Goal: Information Seeking & Learning: Learn about a topic

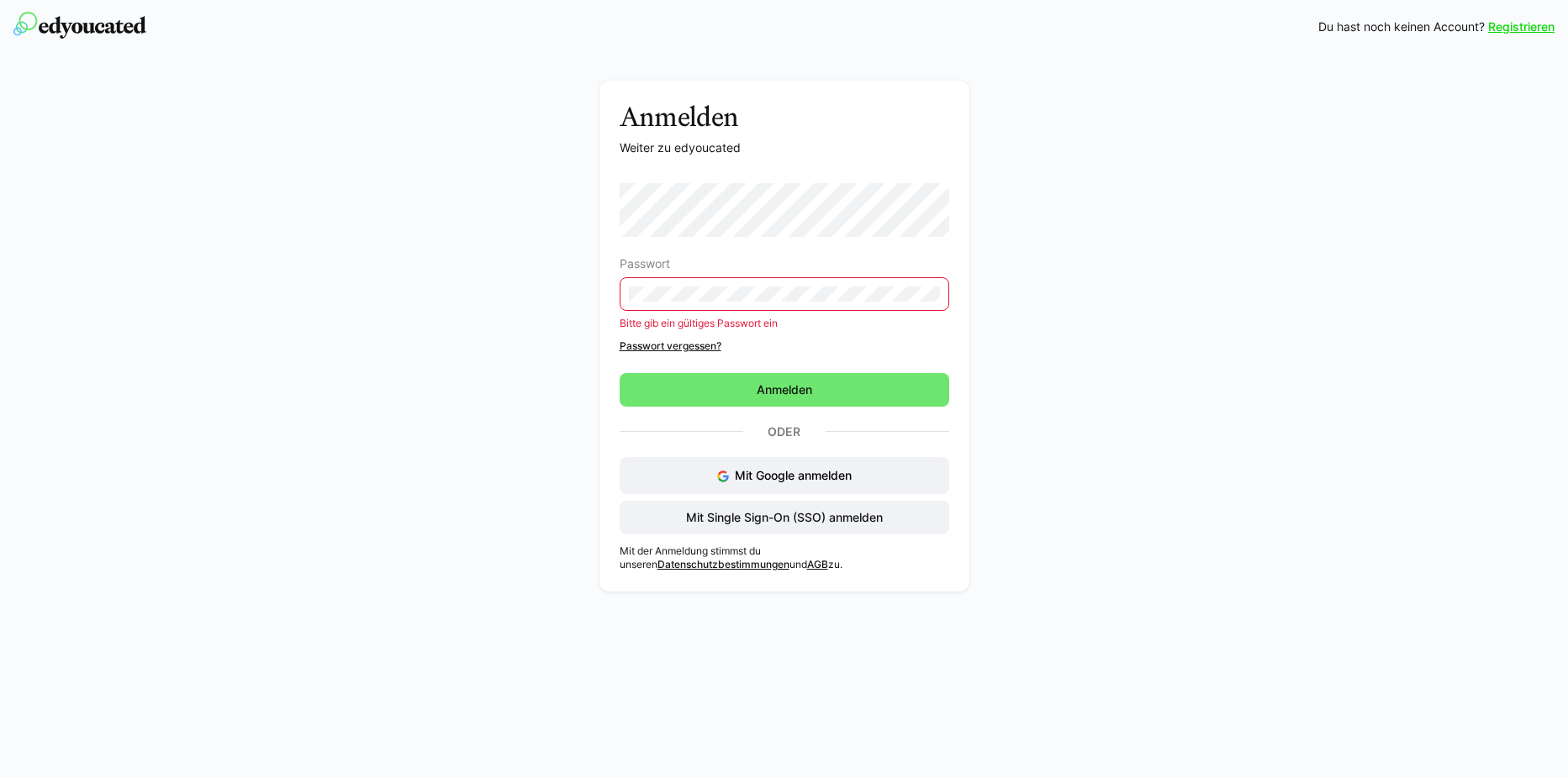
click at [703, 327] on div "Passwort Bitte gib ein gültiges Passwort ein Passwort vergessen?" at bounding box center [784, 268] width 330 height 170
click at [699, 344] on link "Passwort vergessen?" at bounding box center [784, 346] width 330 height 14
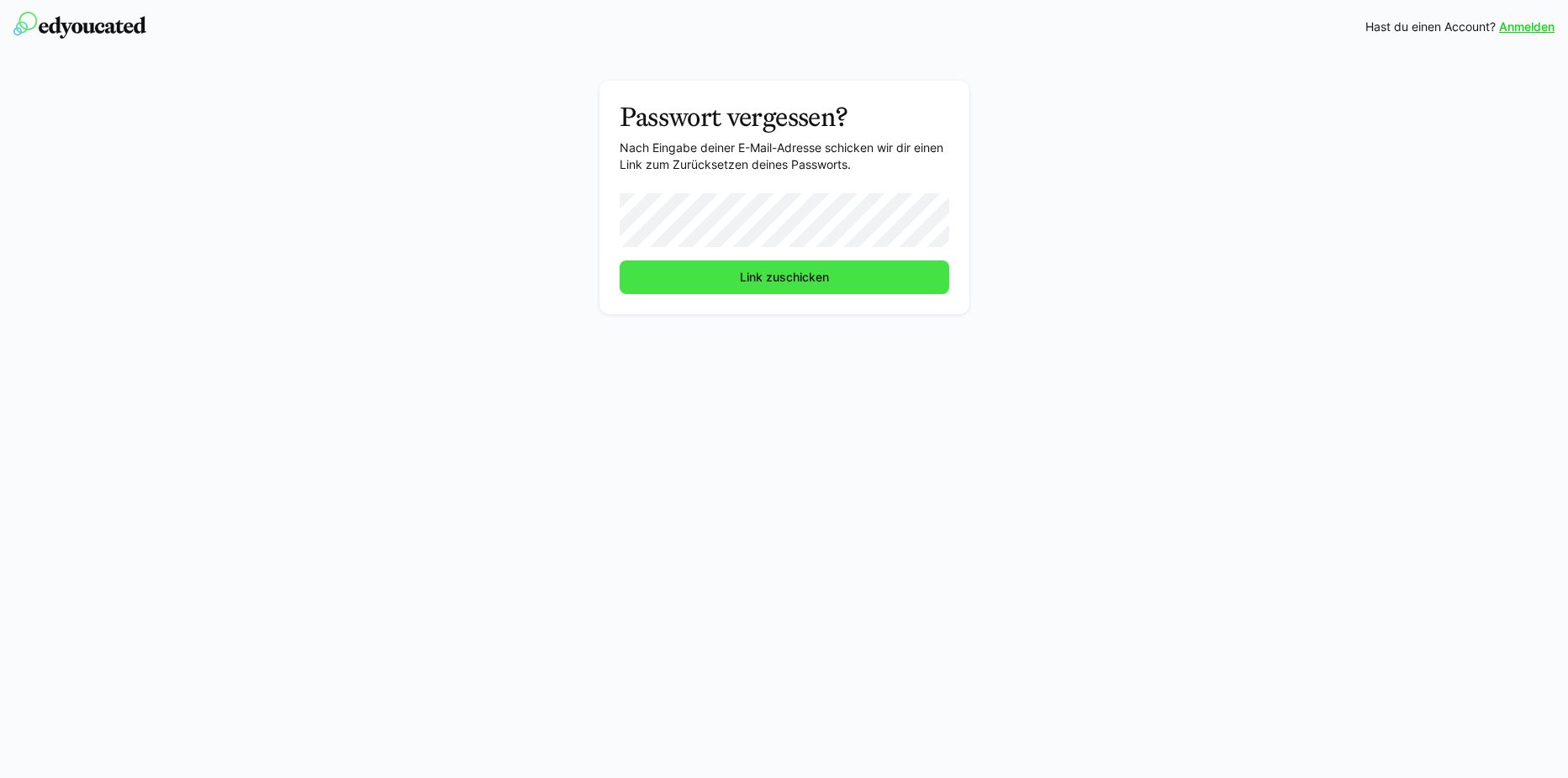
click at [761, 275] on span "Link zuschicken" at bounding box center [784, 278] width 94 height 17
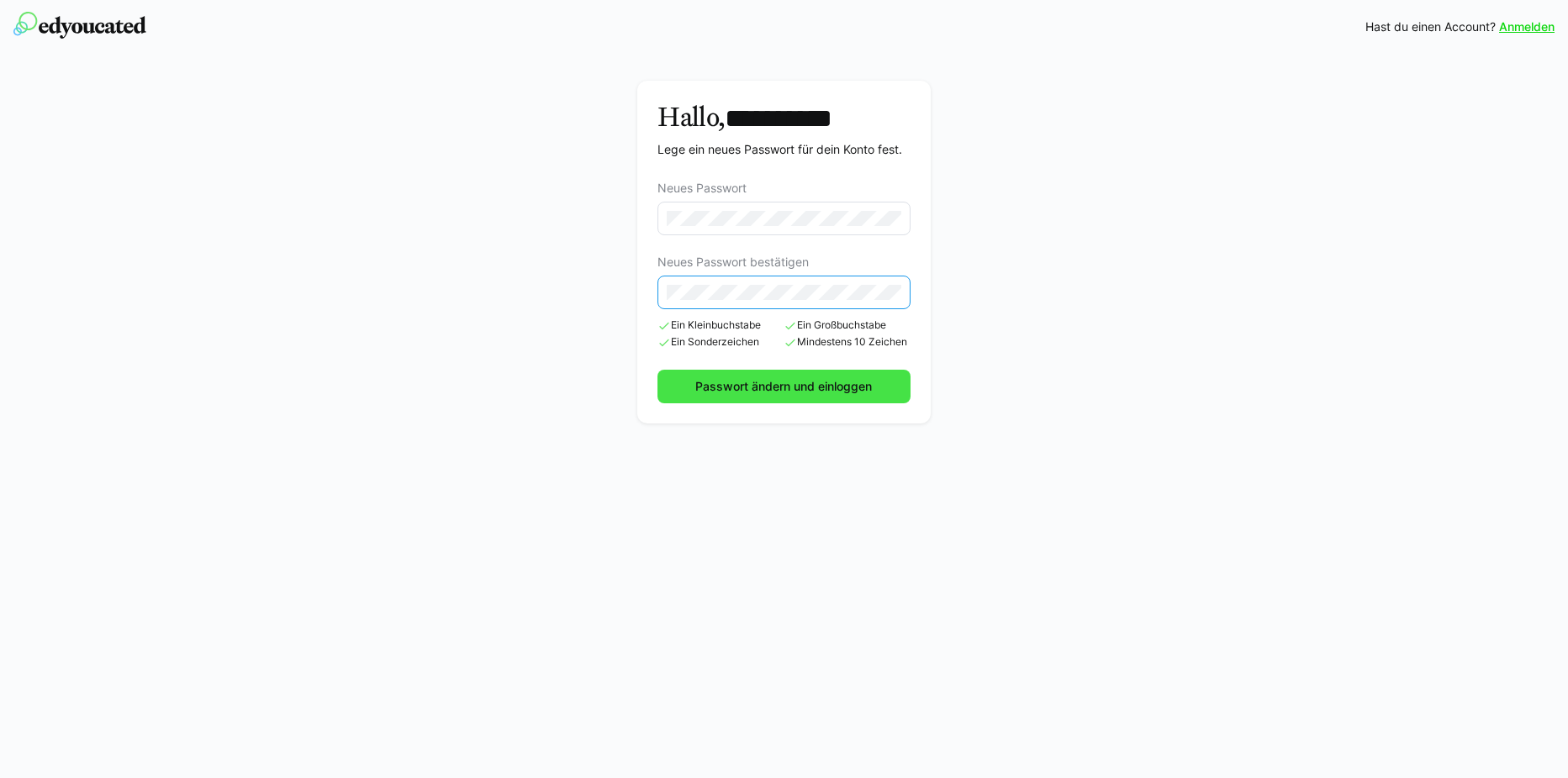
click at [816, 391] on span "Passwort ändern und einloggen" at bounding box center [784, 387] width 182 height 17
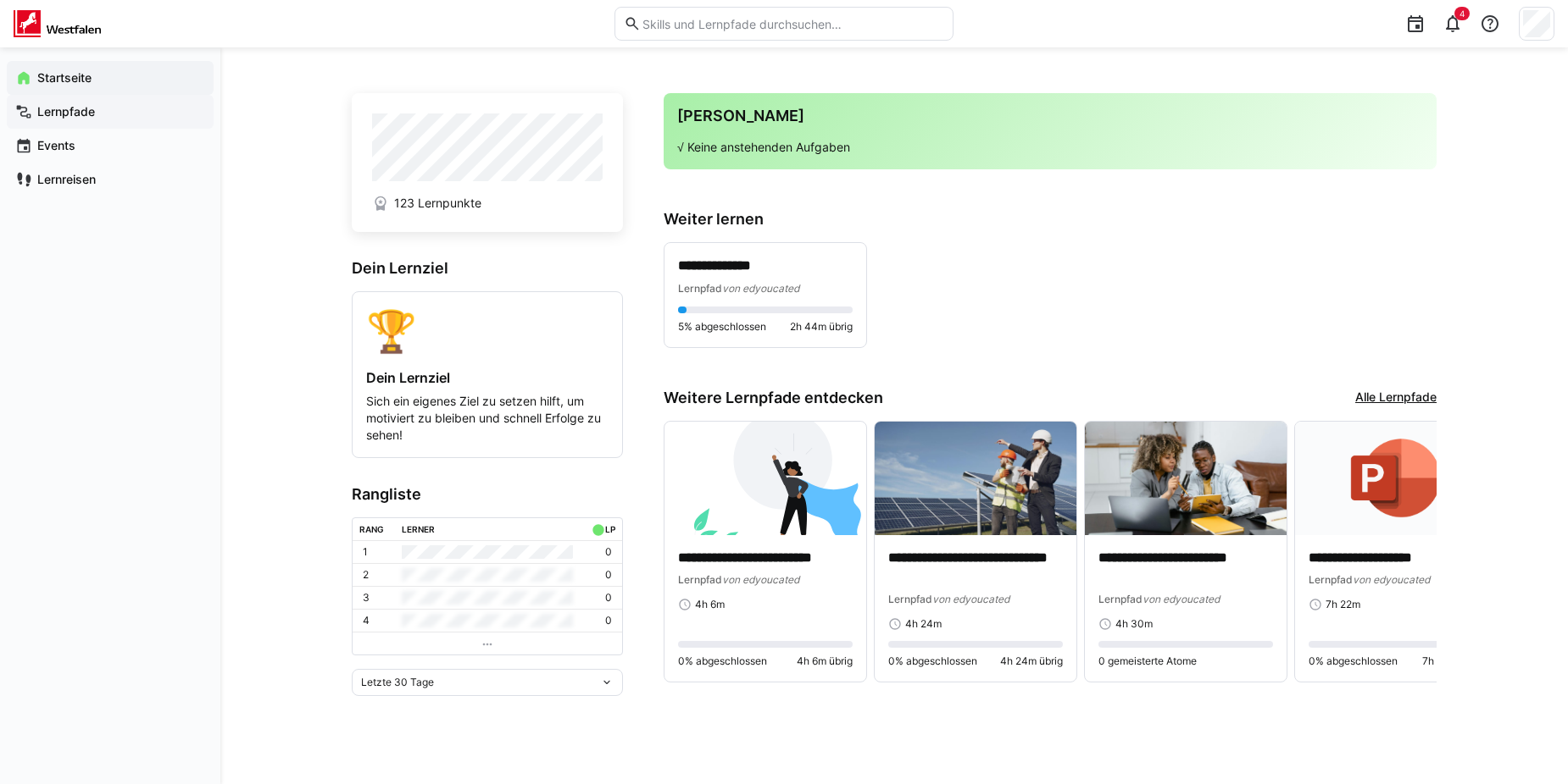
click at [84, 120] on div "Lernpfade" at bounding box center [110, 111] width 207 height 33
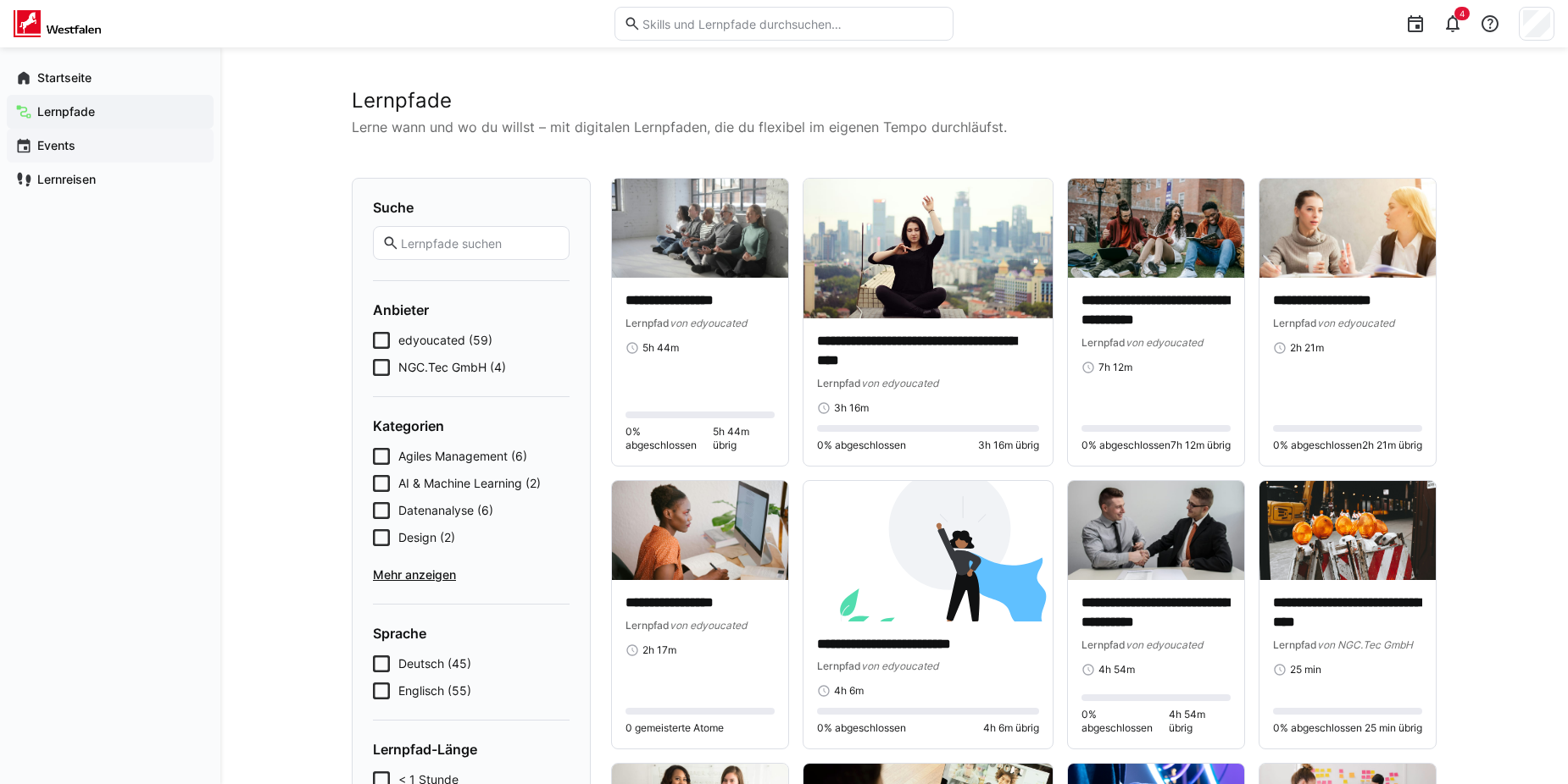
click at [0, 0] on app-navigation-label "Events" at bounding box center [0, 0] width 0 height 0
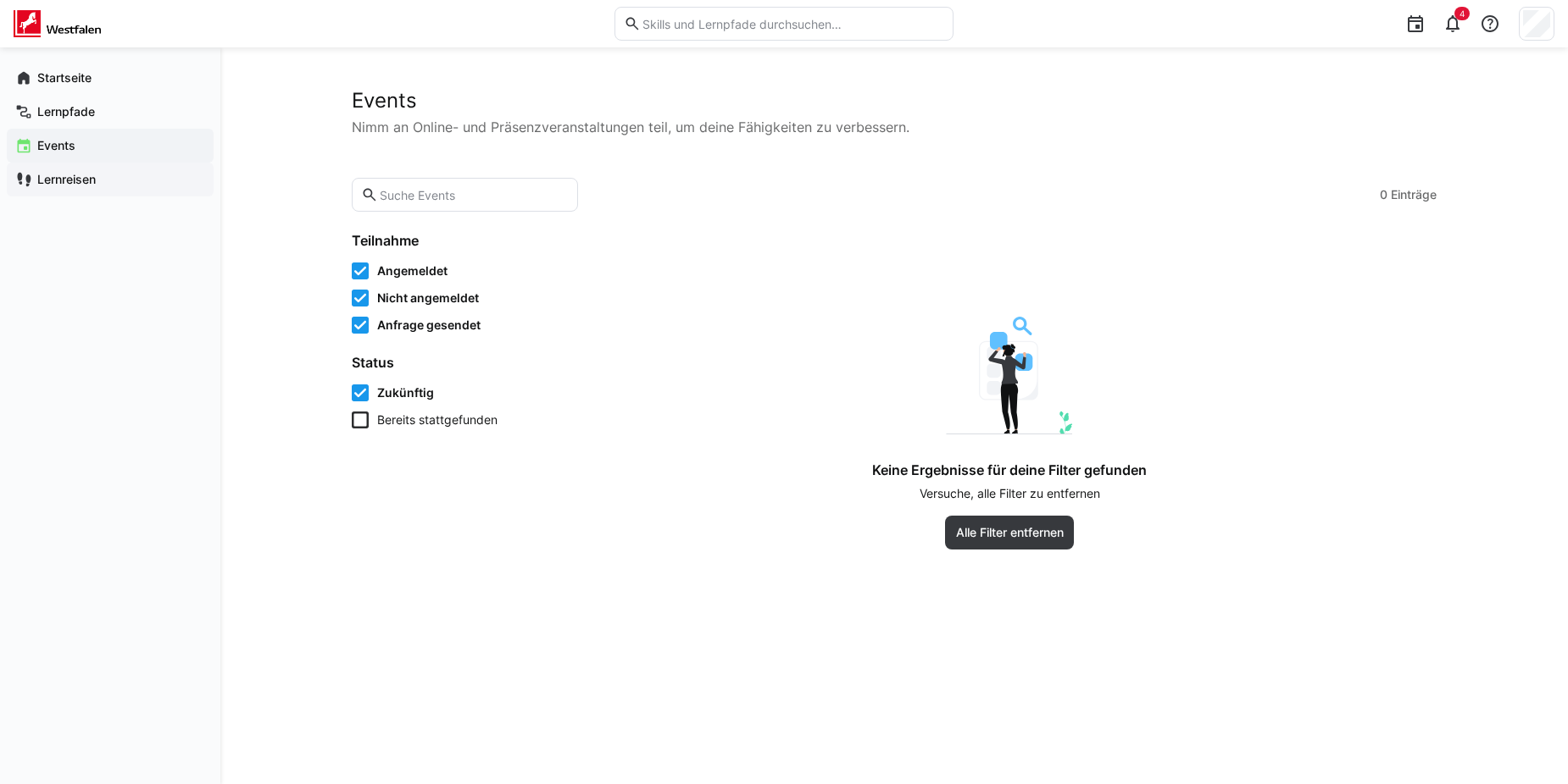
click at [0, 0] on app-navigation-label "Lernreisen" at bounding box center [0, 0] width 0 height 0
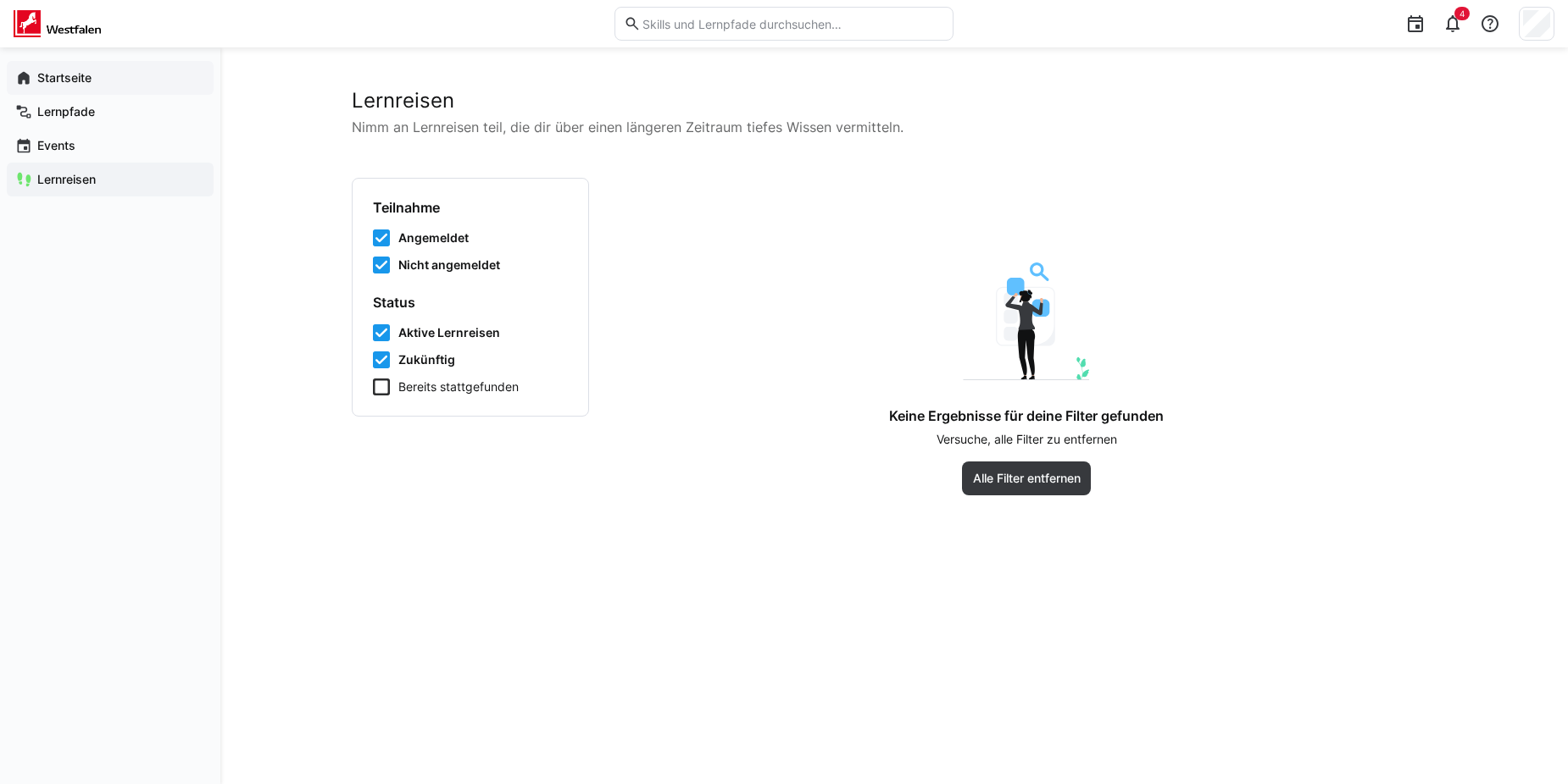
click at [0, 0] on app-navigation-label "Startseite" at bounding box center [0, 0] width 0 height 0
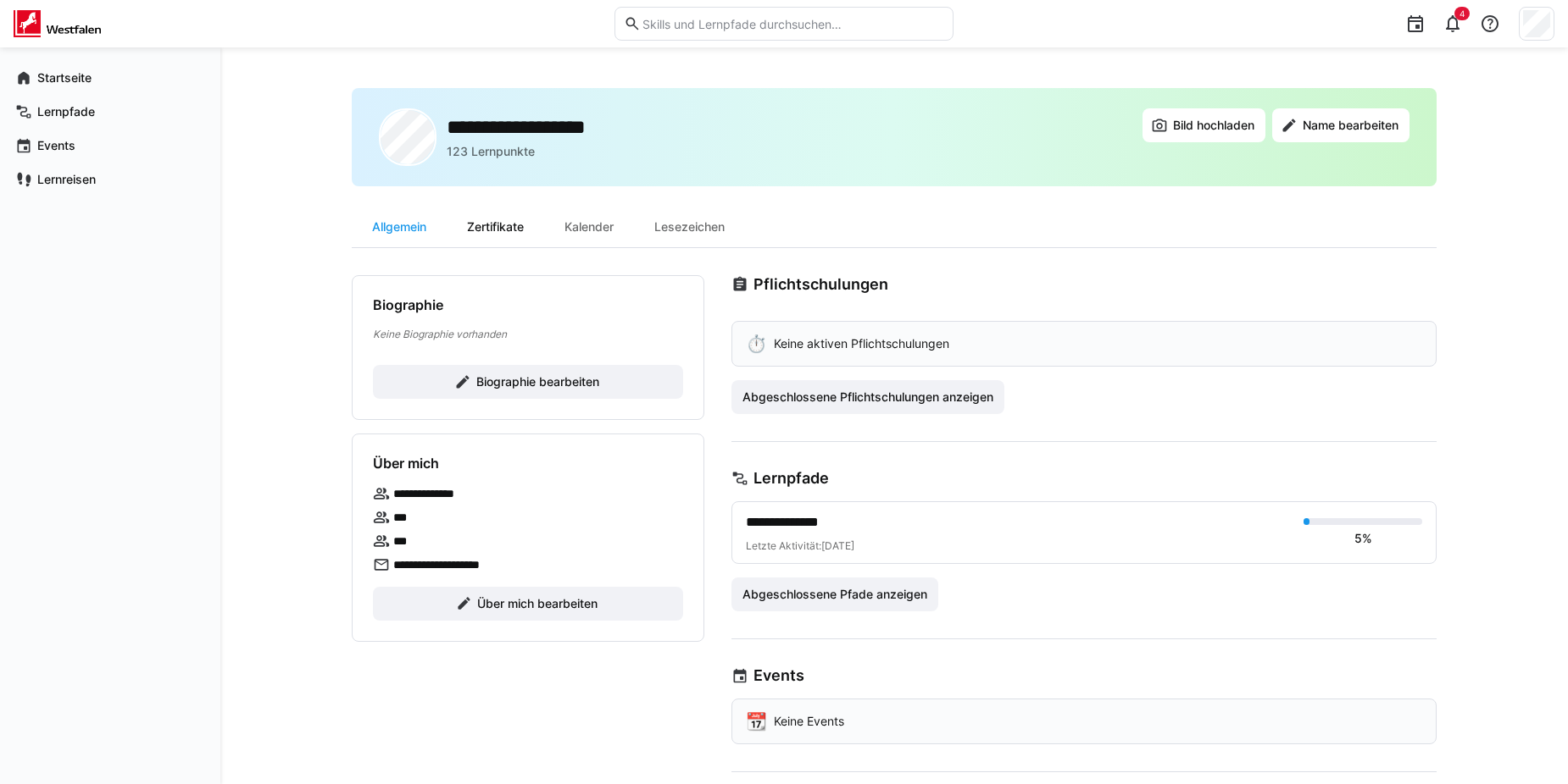
click at [500, 228] on div "Zertifikate" at bounding box center [495, 227] width 97 height 40
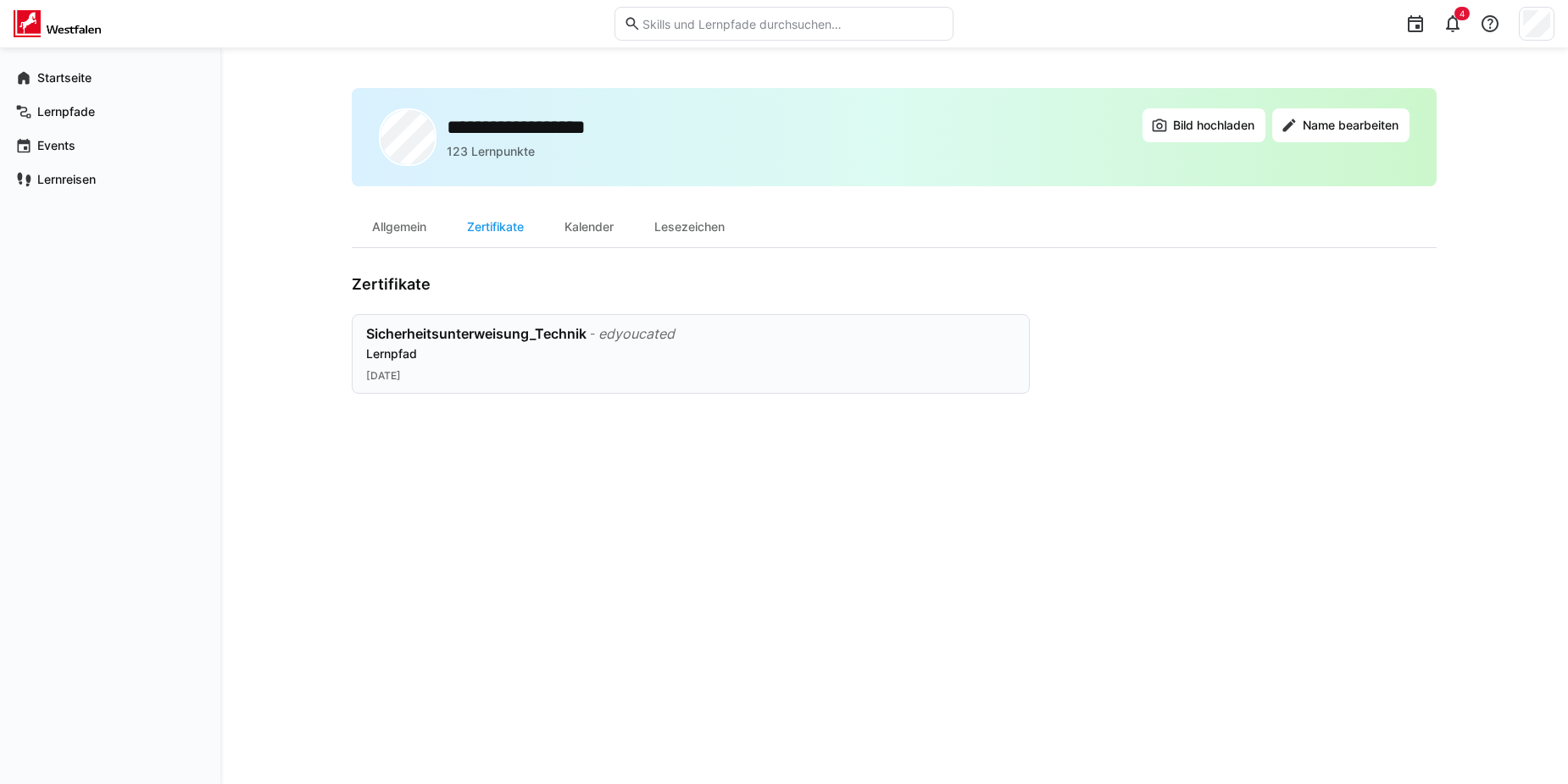
click at [503, 340] on div "Sicherheitsunterweisung_Technik" at bounding box center [476, 334] width 220 height 17
click at [413, 237] on div "Allgemein" at bounding box center [399, 227] width 95 height 40
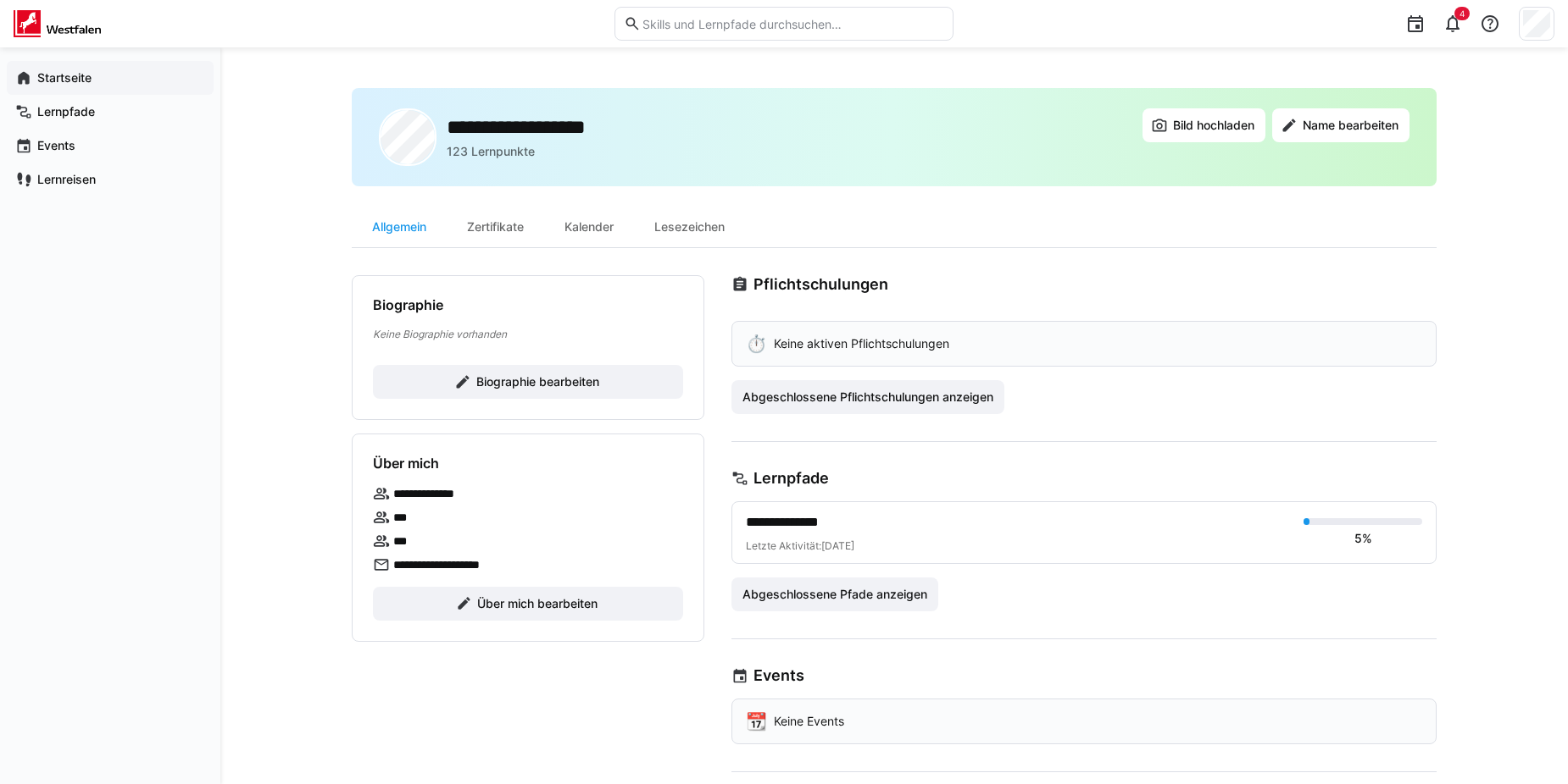
click at [0, 0] on app-navigation-label "Startseite" at bounding box center [0, 0] width 0 height 0
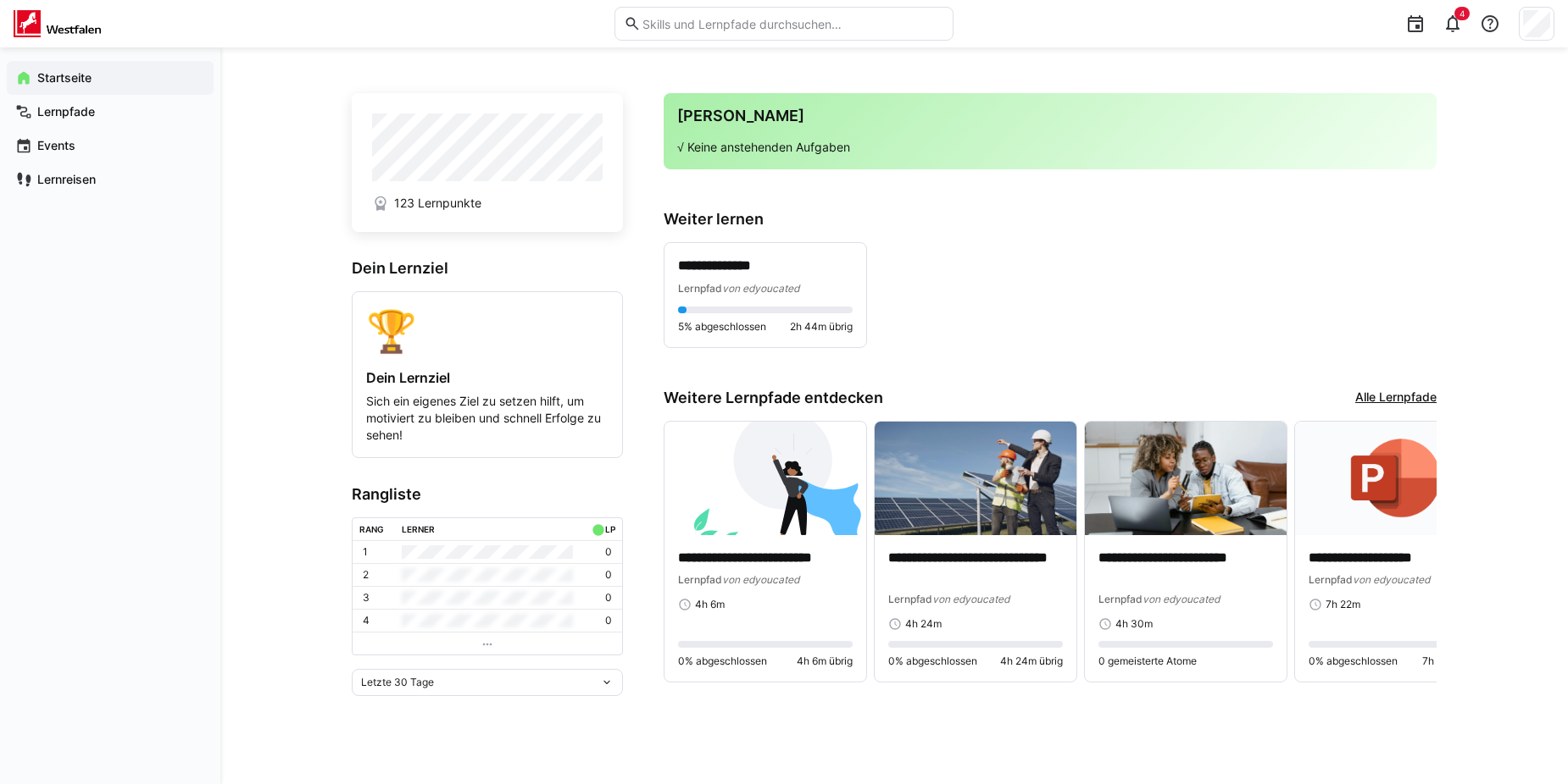
click at [601, 690] on eds-icon at bounding box center [607, 683] width 14 height 14
click at [512, 650] on div "Gesamt" at bounding box center [487, 652] width 251 height 14
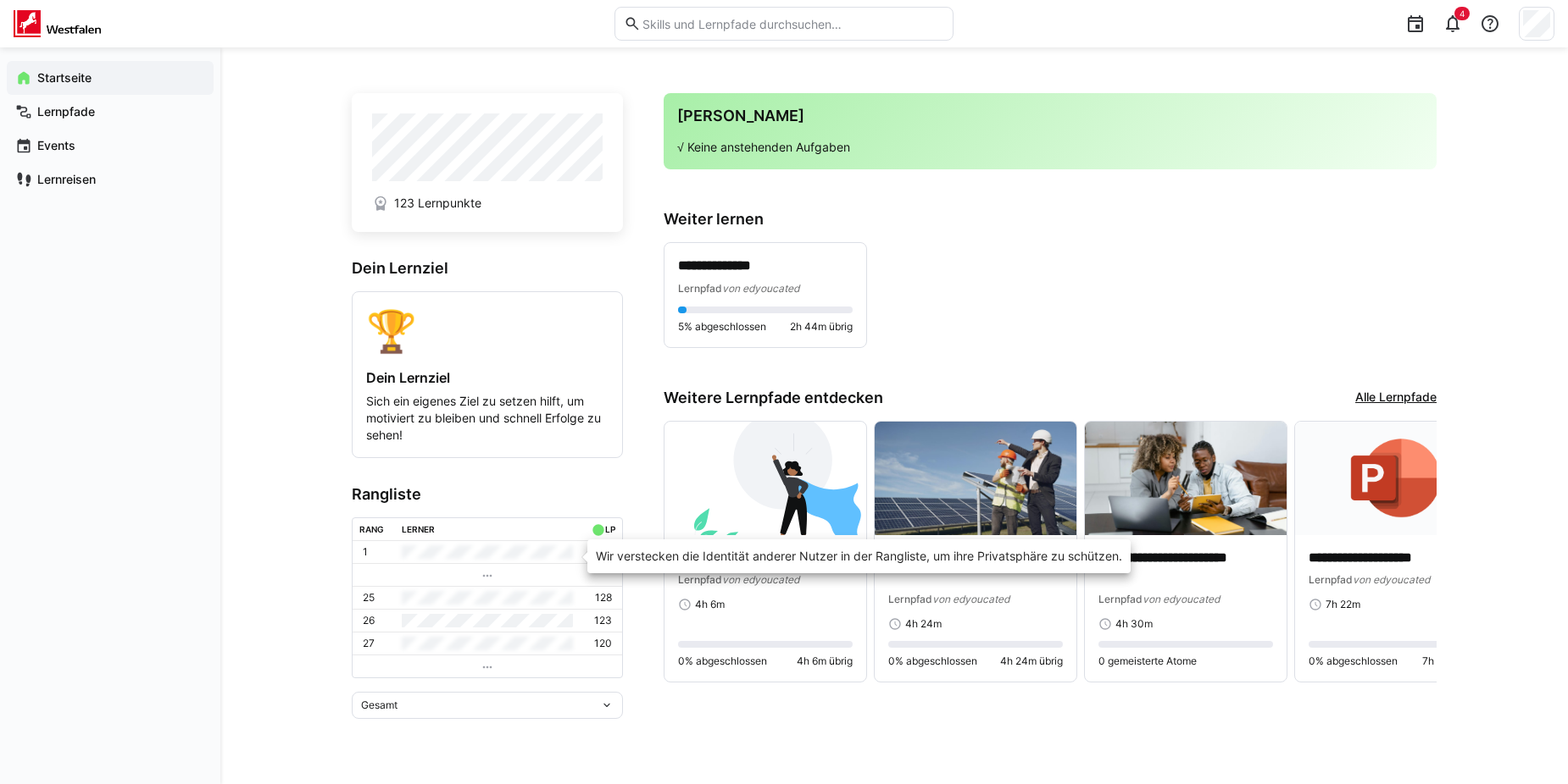
click at [457, 560] on td at bounding box center [487, 552] width 185 height 22
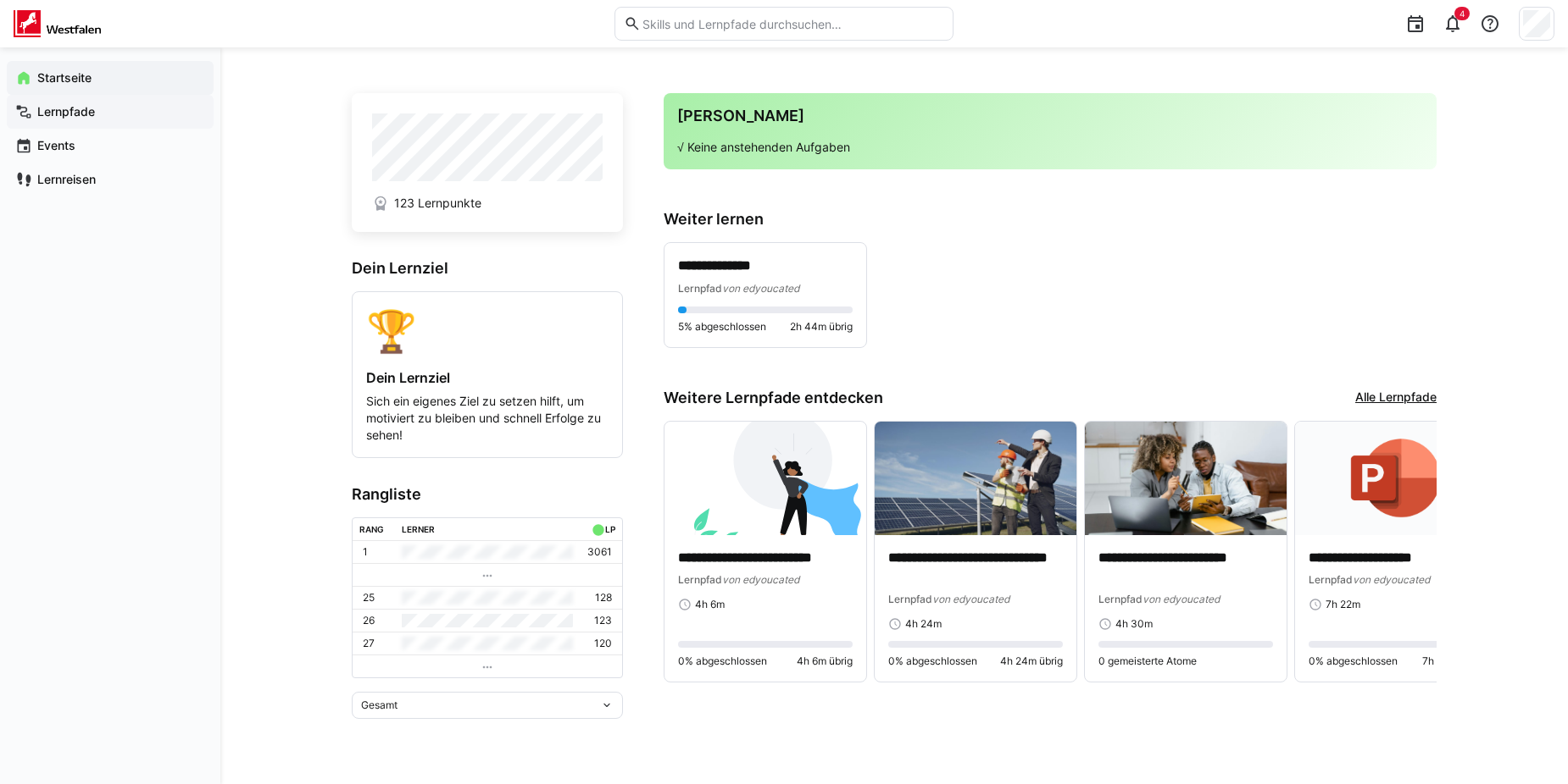
click at [0, 0] on app-navigation-label "Lernpfade" at bounding box center [0, 0] width 0 height 0
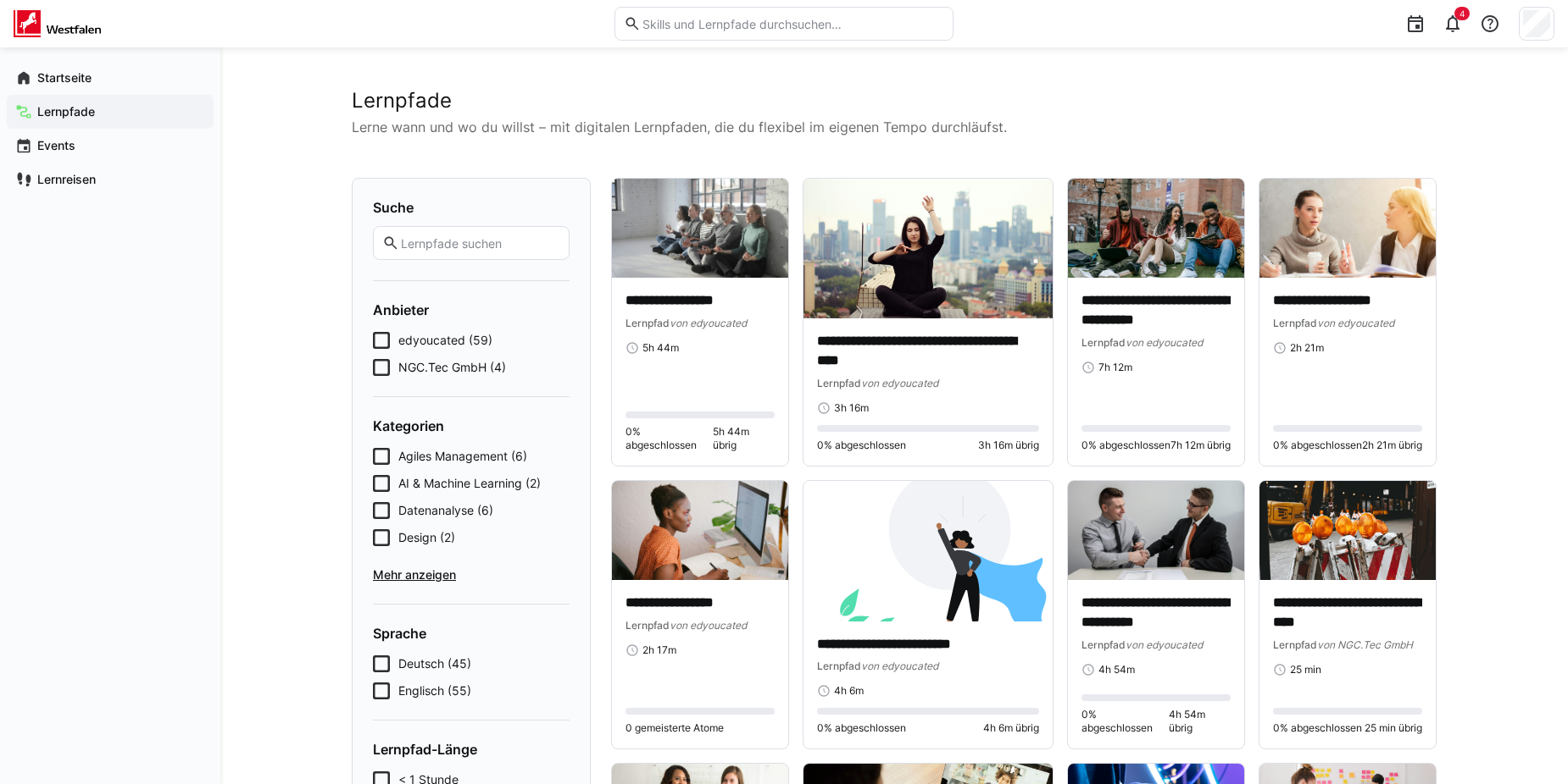
click at [383, 371] on icon at bounding box center [381, 368] width 17 height 17
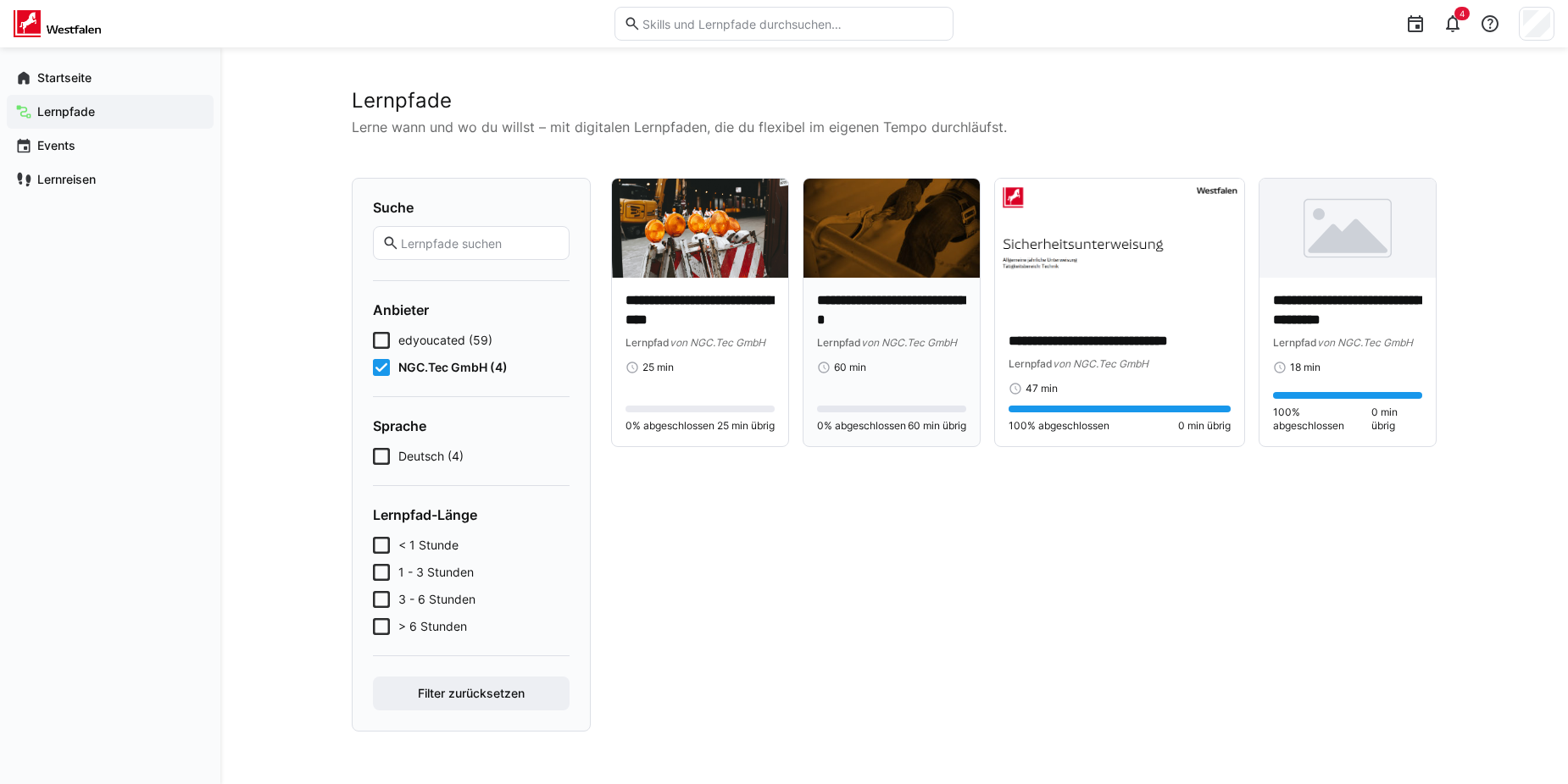
click at [894, 263] on img at bounding box center [891, 228] width 176 height 99
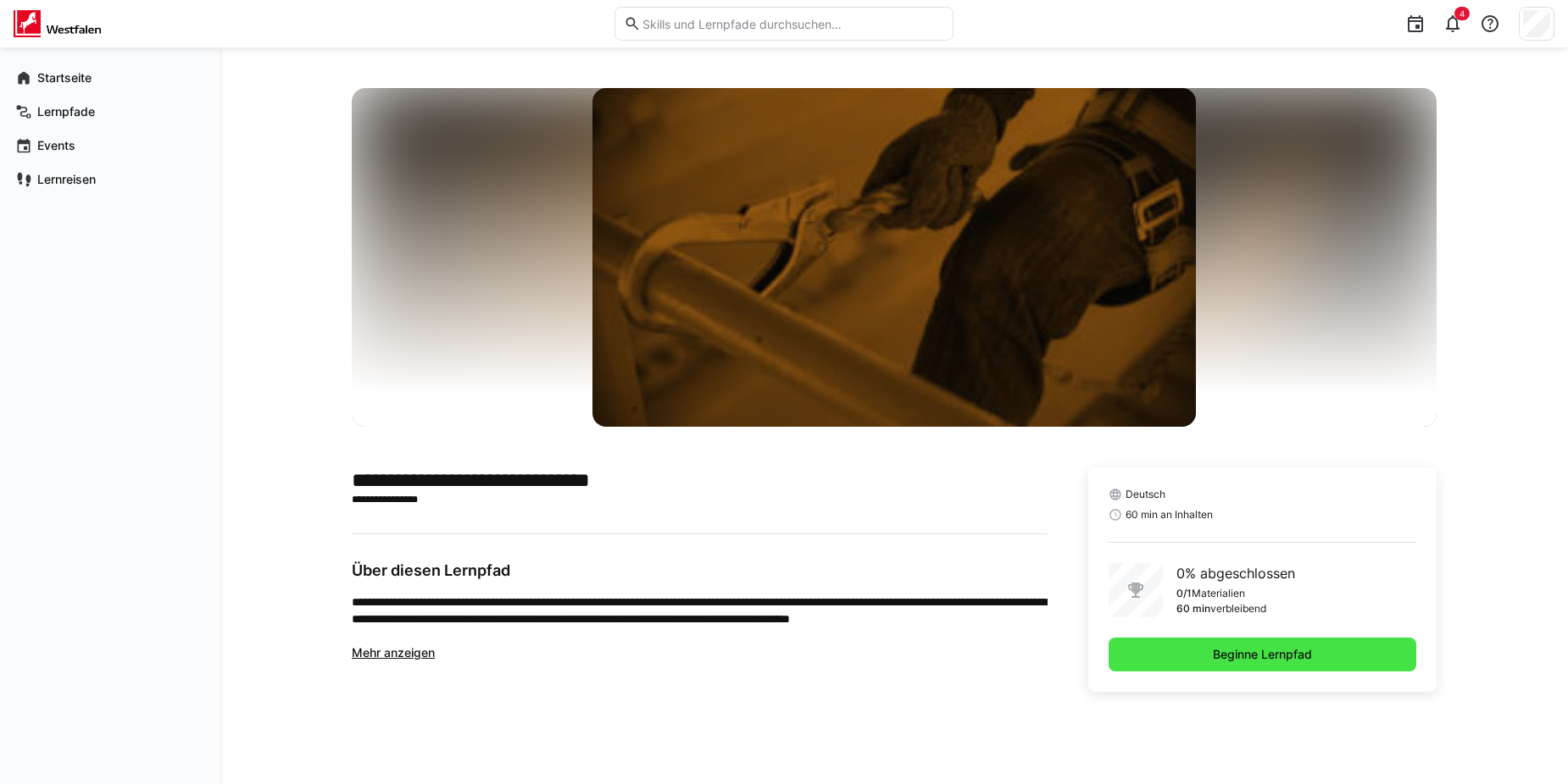
click at [1242, 651] on span "Beginne Lernpfad" at bounding box center [1261, 654] width 104 height 17
